Goal: Task Accomplishment & Management: Manage account settings

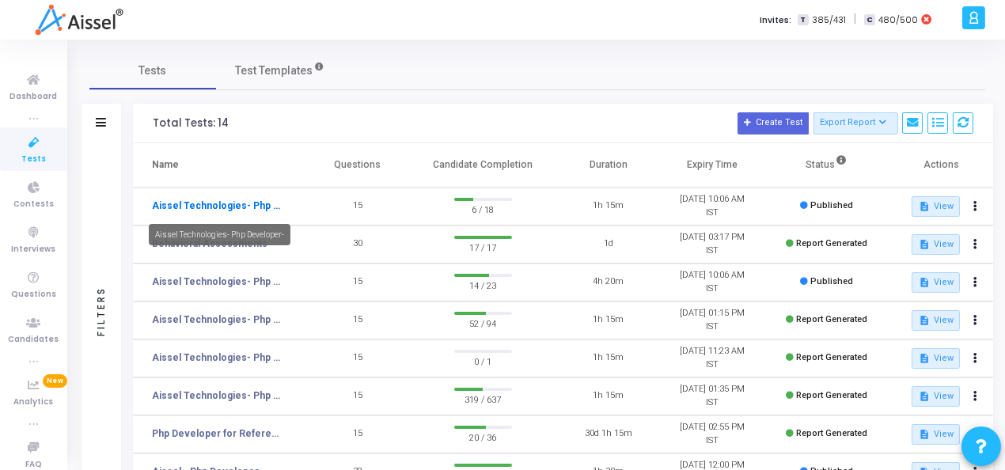
click at [192, 209] on link "Aissel Technologies- Php Developer-" at bounding box center [217, 206] width 131 height 14
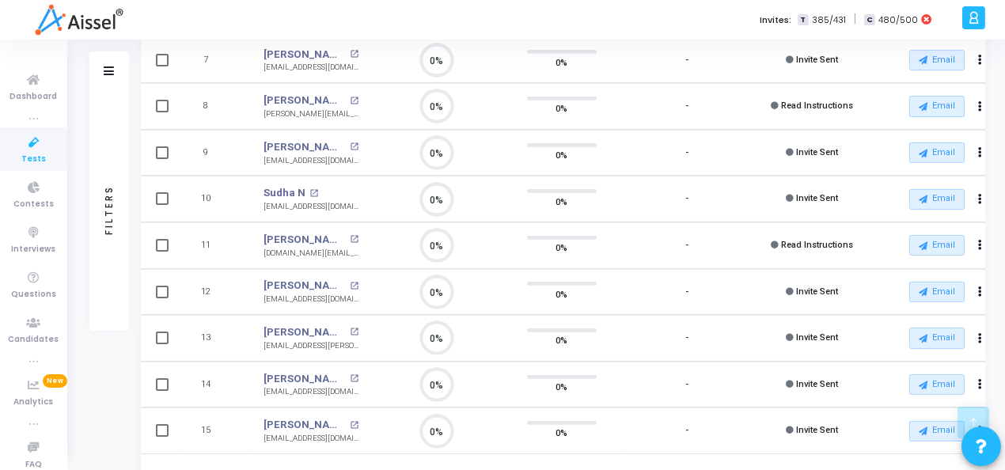
click at [161, 333] on span at bounding box center [162, 338] width 13 height 13
click at [161, 344] on input "checkbox" at bounding box center [161, 344] width 1 height 1
checkbox input "true"
click at [982, 338] on button "Actions" at bounding box center [980, 339] width 22 height 22
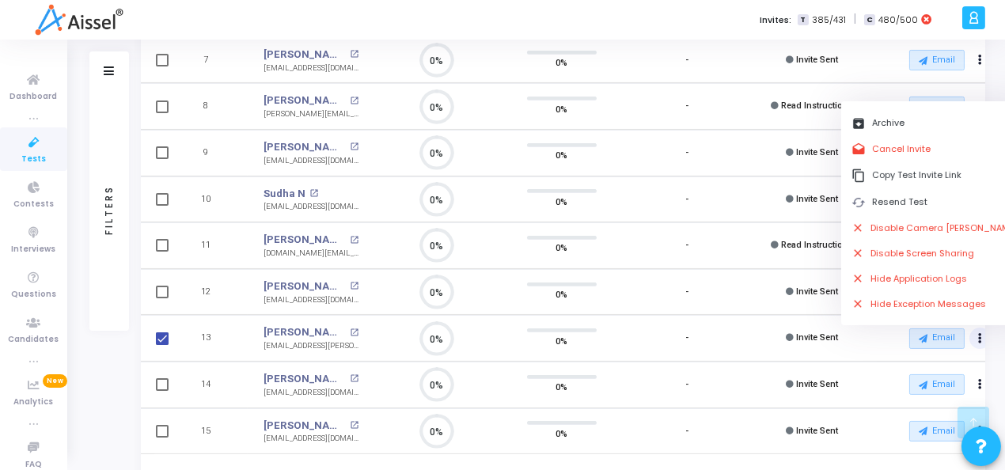
click at [510, 17] on div "Invites: T 385/431 | C 480/500" at bounding box center [557, 20] width 799 height 40
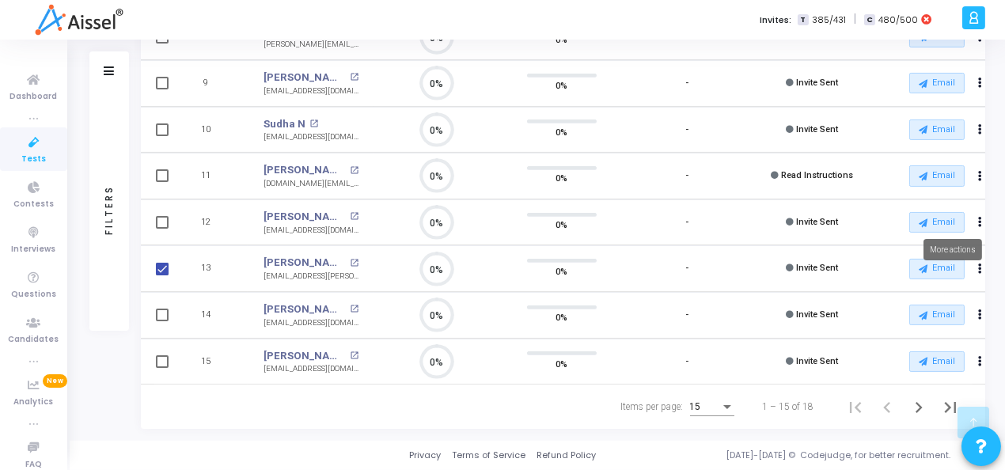
click at [981, 269] on mat-tooltip-component "More actions" at bounding box center [952, 250] width 81 height 44
click at [976, 266] on button "Actions" at bounding box center [980, 269] width 22 height 22
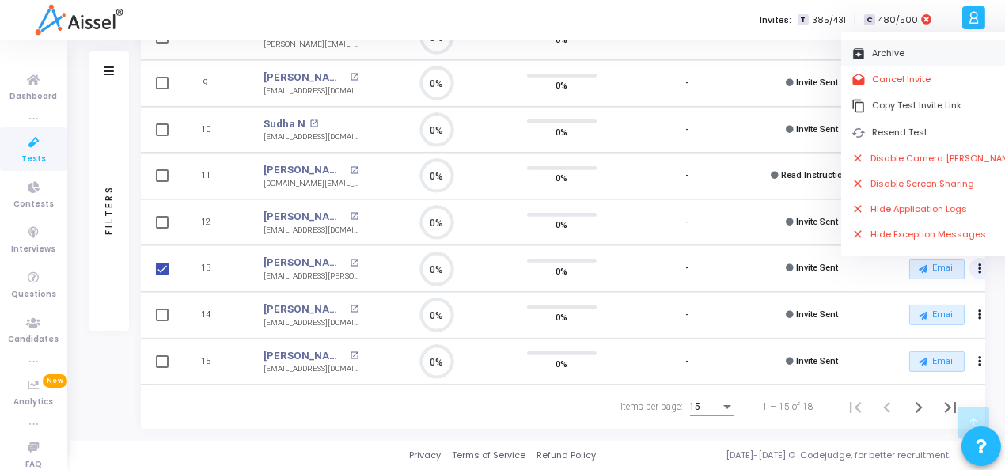
click at [897, 55] on button "archive Archive" at bounding box center [935, 53] width 188 height 26
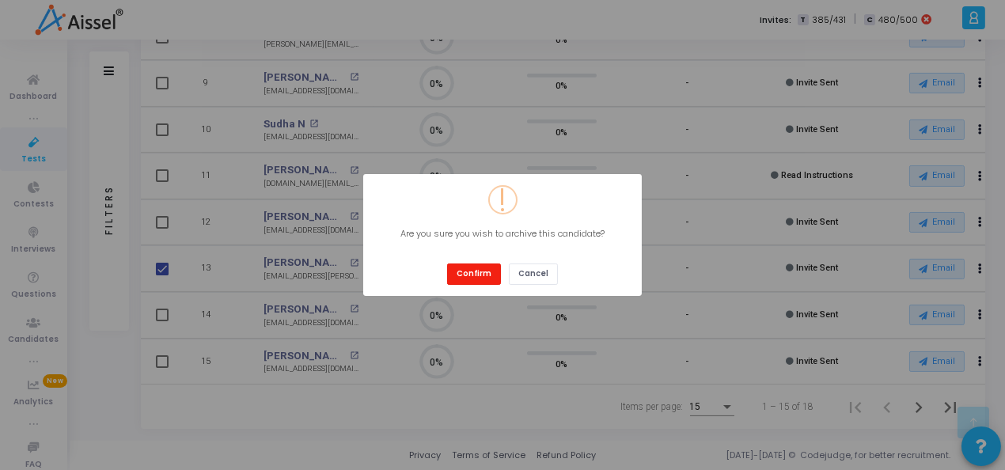
click at [476, 270] on button "Confirm" at bounding box center [474, 274] width 54 height 21
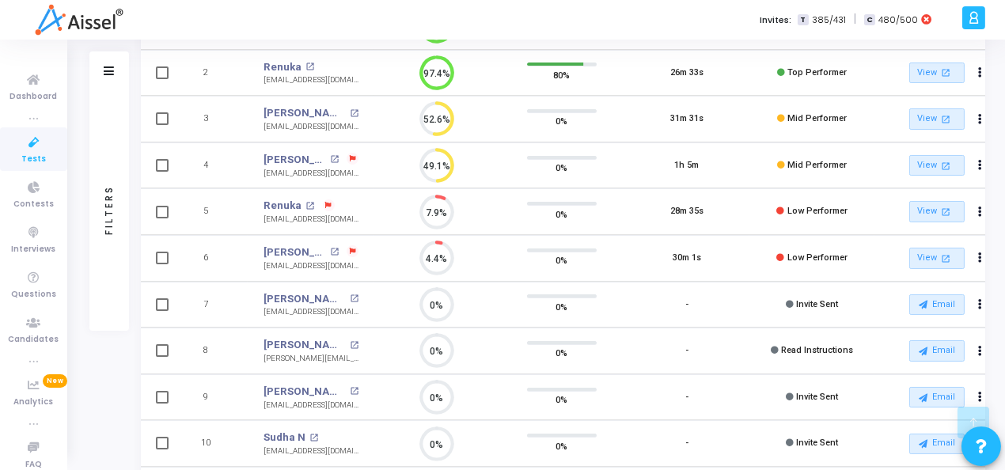
scroll to position [309, 0]
